Goal: Information Seeking & Learning: Learn about a topic

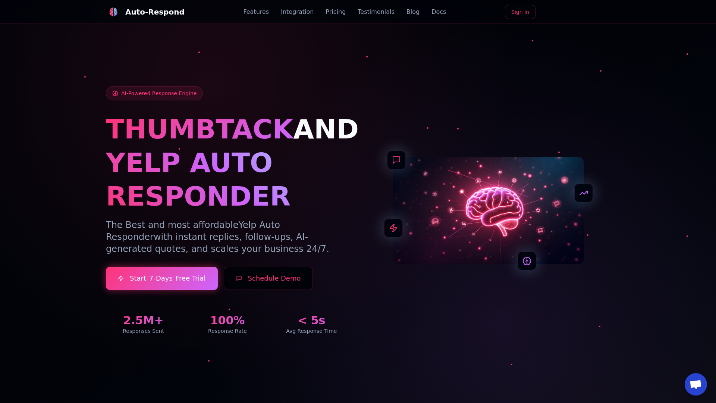
click at [407, 12] on link "Blog" at bounding box center [413, 11] width 13 height 9
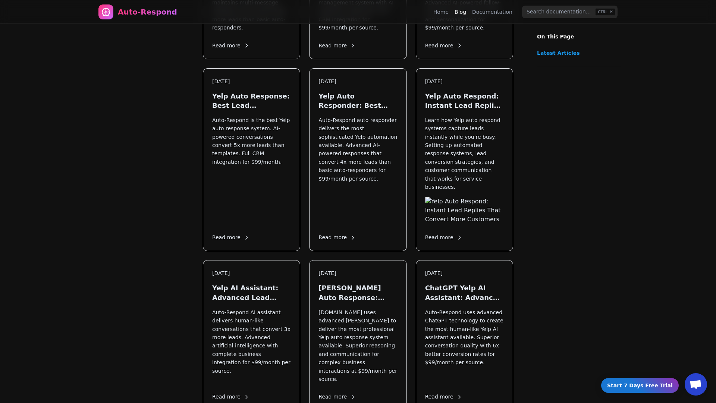
scroll to position [988, 0]
